Goal: Task Accomplishment & Management: Manage account settings

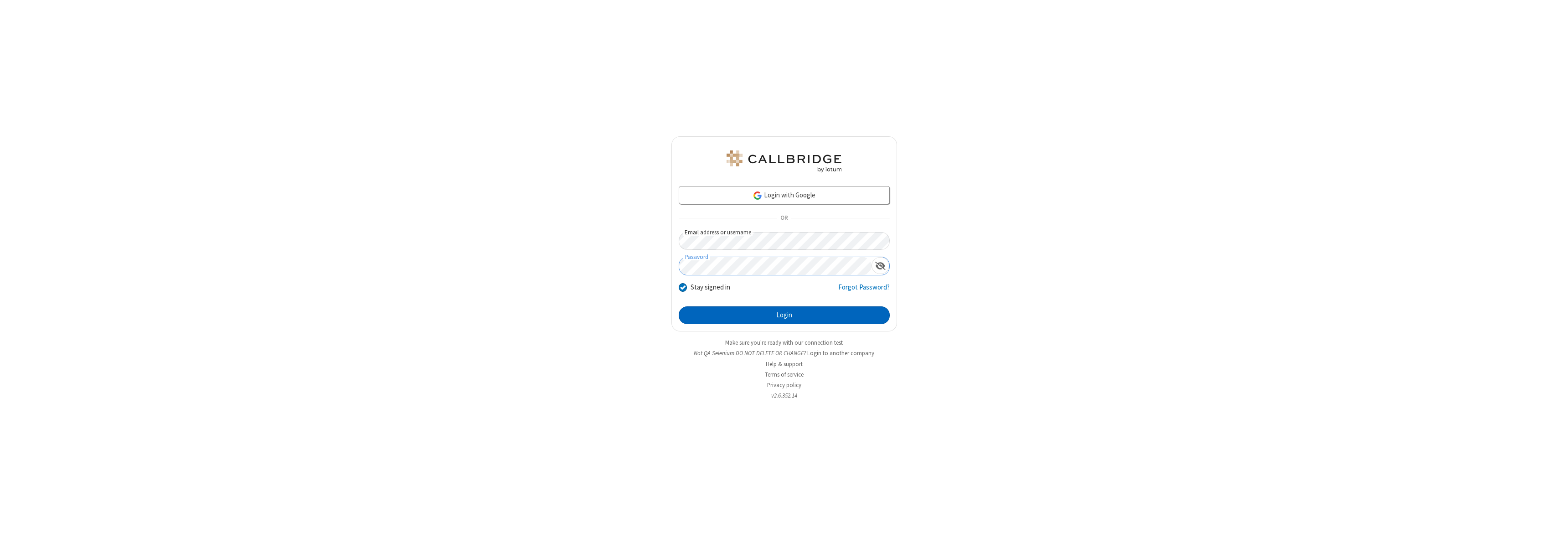
click at [784, 315] on button "Login" at bounding box center [784, 315] width 211 height 19
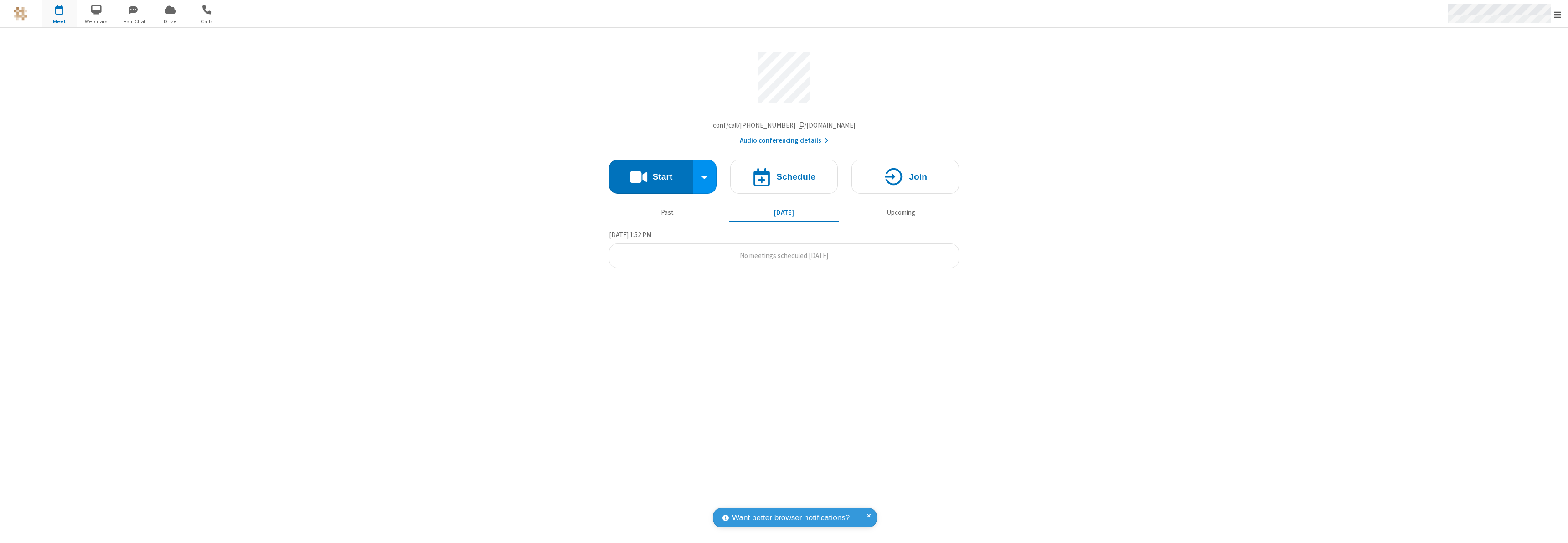
click at [1558, 15] on span "Open menu" at bounding box center [1557, 14] width 7 height 9
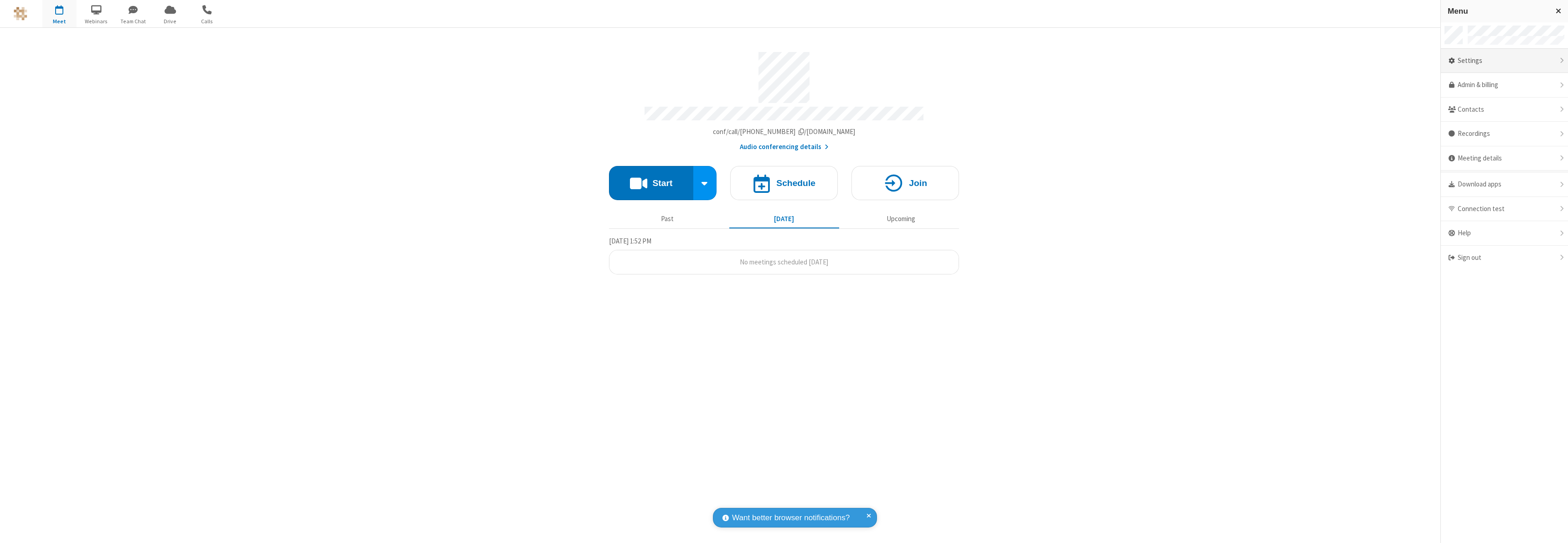
click at [1504, 61] on div "Settings" at bounding box center [1504, 61] width 127 height 25
